Goal: Task Accomplishment & Management: Manage account settings

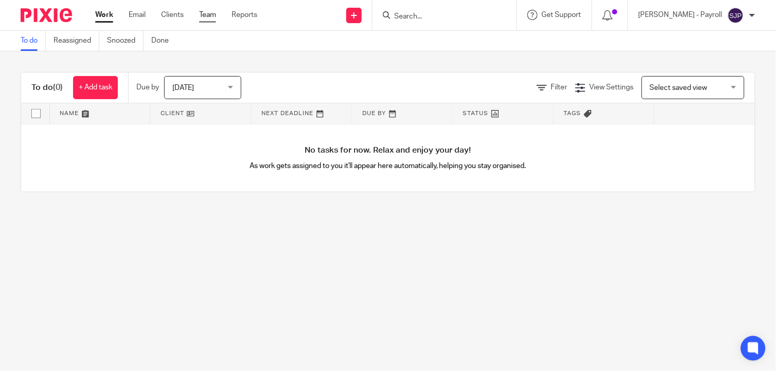
click at [210, 10] on link "Team" at bounding box center [207, 15] width 17 height 10
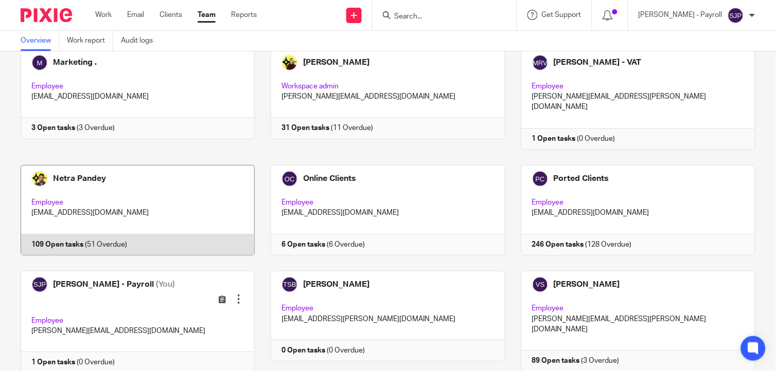
scroll to position [716, 0]
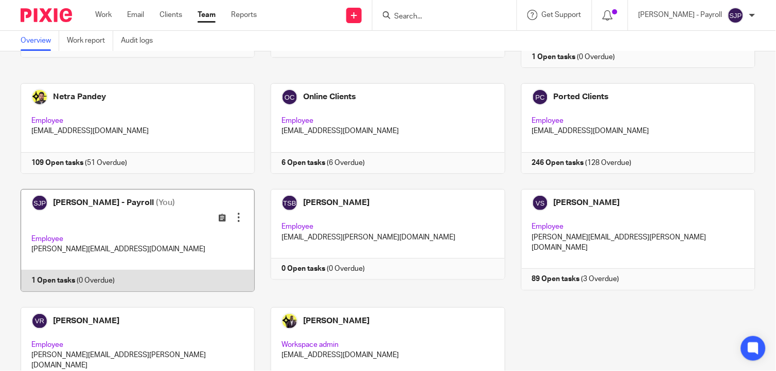
click at [135, 189] on link at bounding box center [130, 240] width 250 height 103
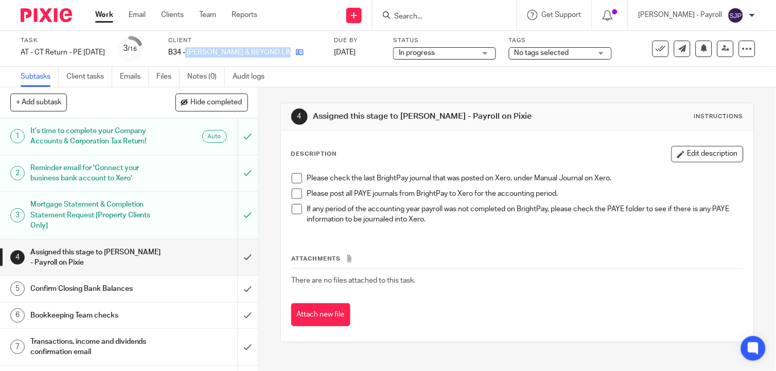
drag, startPoint x: 204, startPoint y: 51, endPoint x: 285, endPoint y: 50, distance: 81.3
click at [285, 50] on div "B34 - [PERSON_NAME] & BEYOND LIMITED" at bounding box center [244, 52] width 153 height 10
copy div "BREON & BEYOND LIMITED"
click at [292, 177] on span at bounding box center [297, 178] width 10 height 10
click at [295, 190] on span at bounding box center [297, 194] width 10 height 10
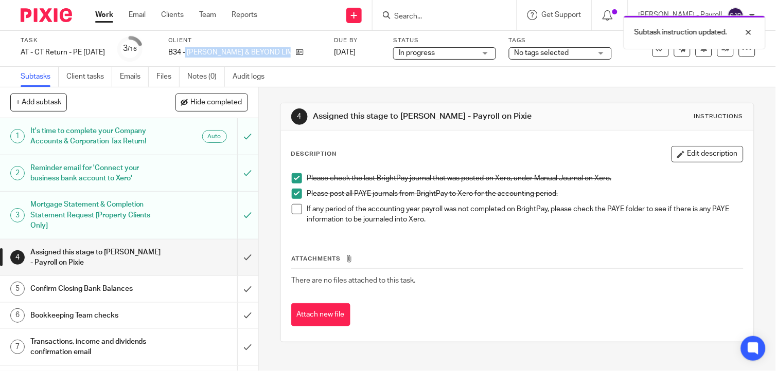
click at [292, 204] on span at bounding box center [297, 209] width 10 height 10
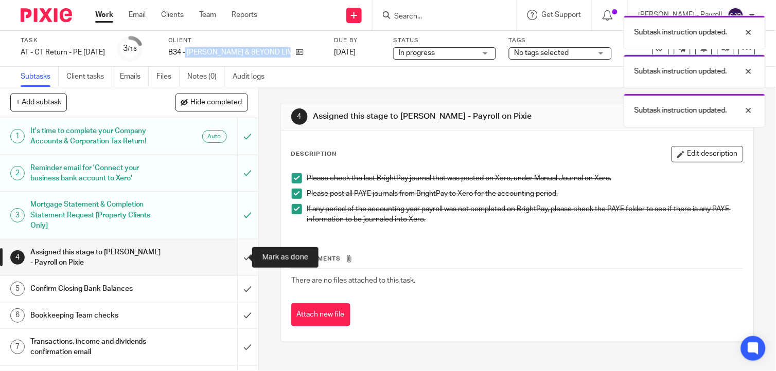
click at [237, 253] on input "submit" at bounding box center [129, 258] width 258 height 37
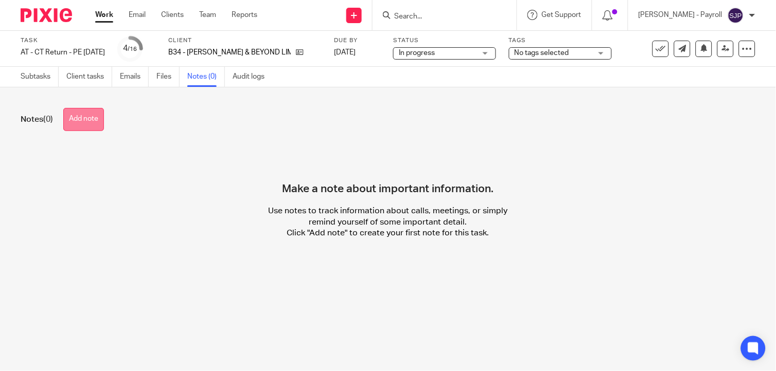
click at [99, 116] on button "Add note" at bounding box center [83, 119] width 41 height 23
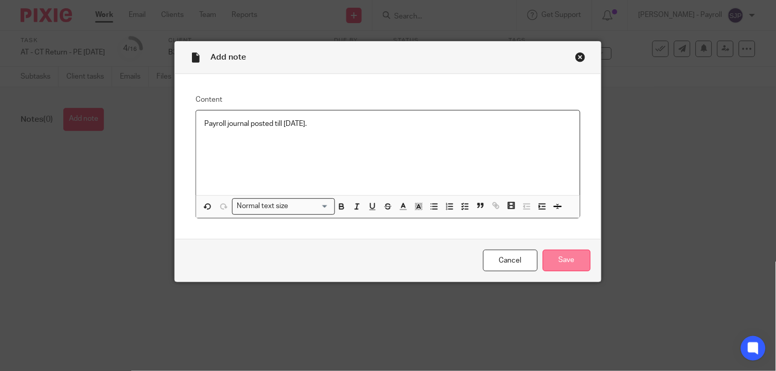
click at [579, 263] on input "Save" at bounding box center [567, 261] width 48 height 22
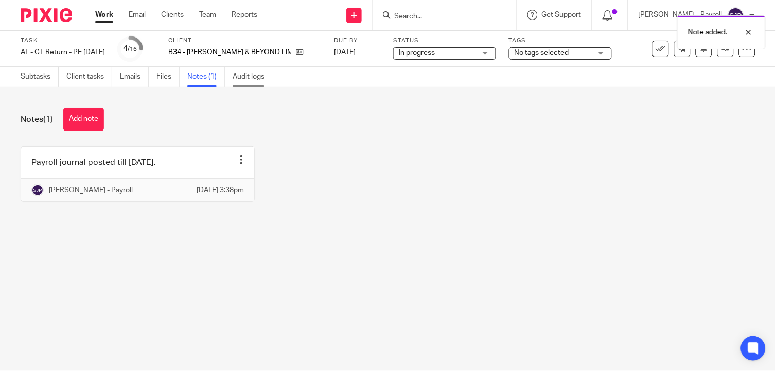
click at [248, 83] on link "Audit logs" at bounding box center [253, 77] width 40 height 20
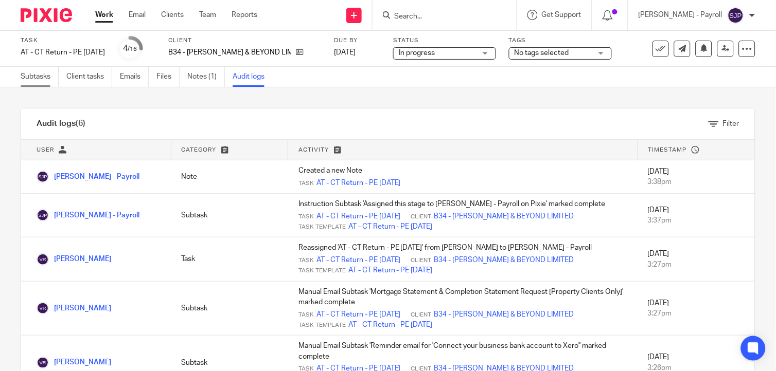
click at [44, 80] on link "Subtasks" at bounding box center [40, 77] width 38 height 20
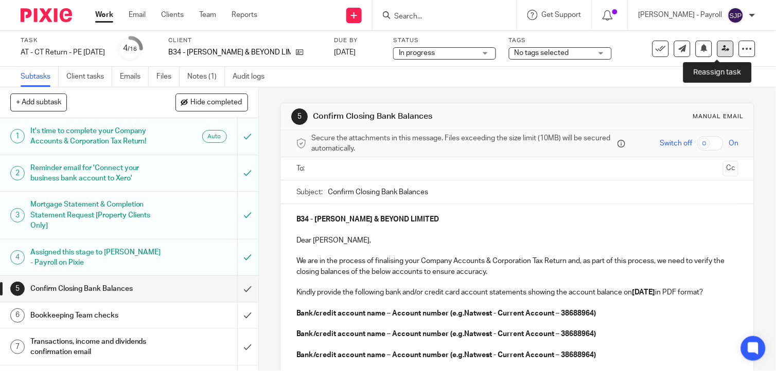
click at [721, 43] on link at bounding box center [725, 49] width 16 height 16
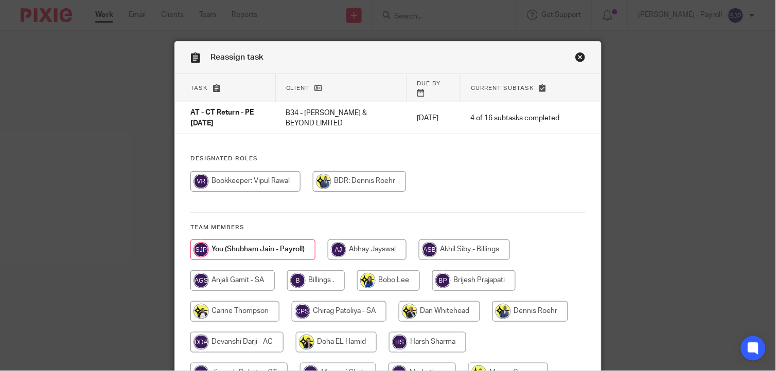
click at [268, 176] on input "radio" at bounding box center [245, 181] width 110 height 21
radio input "true"
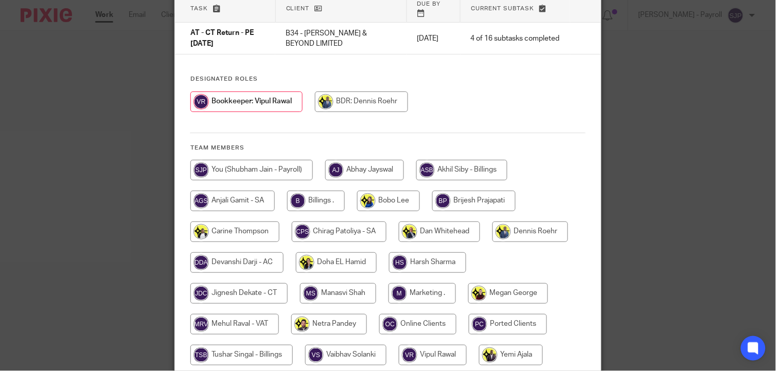
scroll to position [162, 0]
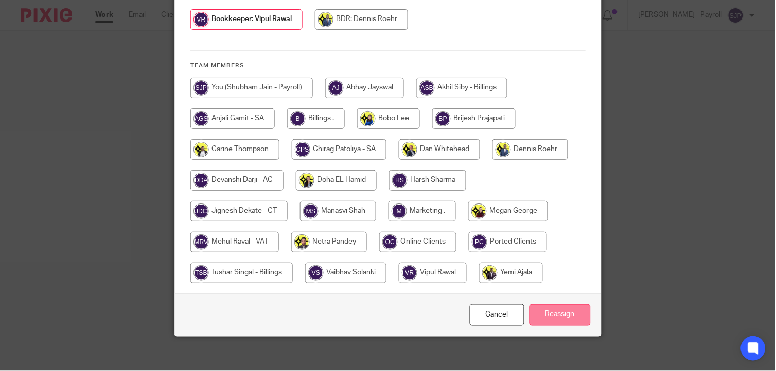
click at [547, 314] on input "Reassign" at bounding box center [559, 316] width 61 height 22
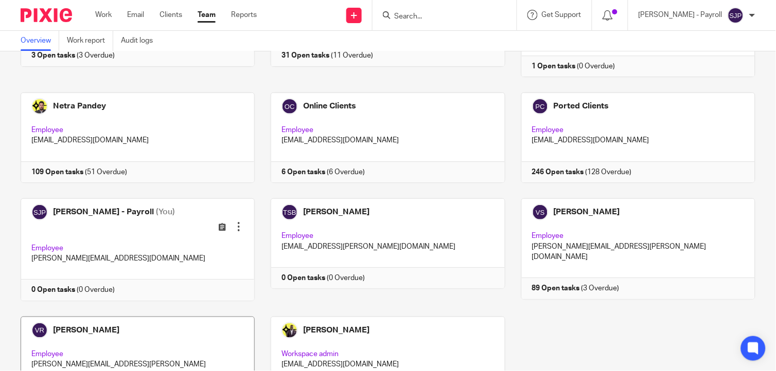
scroll to position [716, 0]
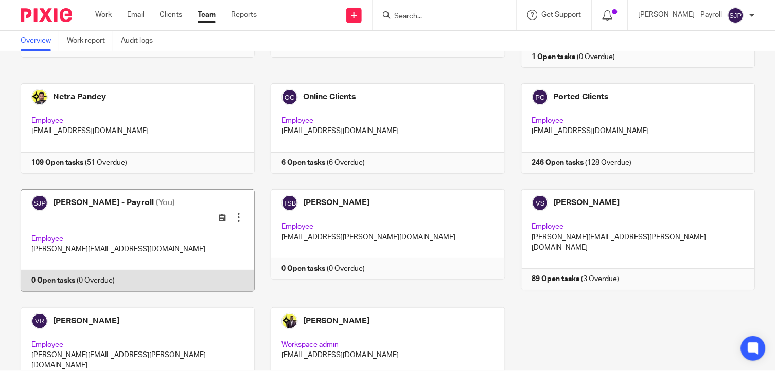
click at [115, 189] on link at bounding box center [130, 240] width 250 height 103
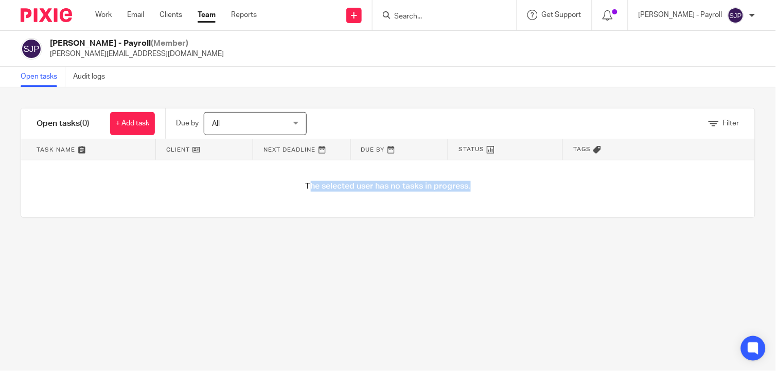
drag, startPoint x: 300, startPoint y: 187, endPoint x: 502, endPoint y: 199, distance: 202.1
click at [502, 199] on div "The selected user has no tasks in progress." at bounding box center [388, 189] width 734 height 57
click at [334, 259] on div "Filter tasks Only show tasks matching all of these conditions 1 Client name Is …" at bounding box center [388, 229] width 776 height 284
drag, startPoint x: 296, startPoint y: 186, endPoint x: 477, endPoint y: 197, distance: 181.9
click at [477, 197] on div "The selected user has no tasks in progress." at bounding box center [388, 189] width 734 height 57
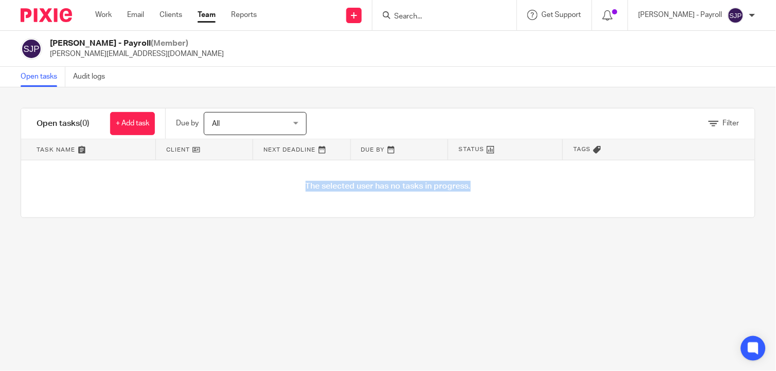
drag, startPoint x: 477, startPoint y: 197, endPoint x: 311, endPoint y: 279, distance: 185.5
click at [311, 301] on div "Filter tasks Only show tasks matching all of these conditions 1 Client name Is …" at bounding box center [388, 229] width 776 height 284
click at [386, 321] on div "Filter tasks Only show tasks matching all of these conditions 1 Client name Is …" at bounding box center [388, 229] width 776 height 284
click at [106, 75] on link "Audit logs" at bounding box center [93, 77] width 40 height 20
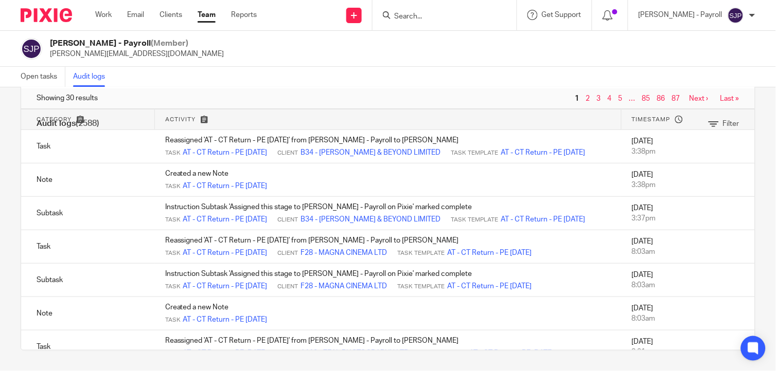
click at [49, 95] on span "Showing 30 results" at bounding box center [67, 98] width 61 height 10
click at [51, 74] on link "Open tasks" at bounding box center [43, 77] width 45 height 20
